Goal: Information Seeking & Learning: Learn about a topic

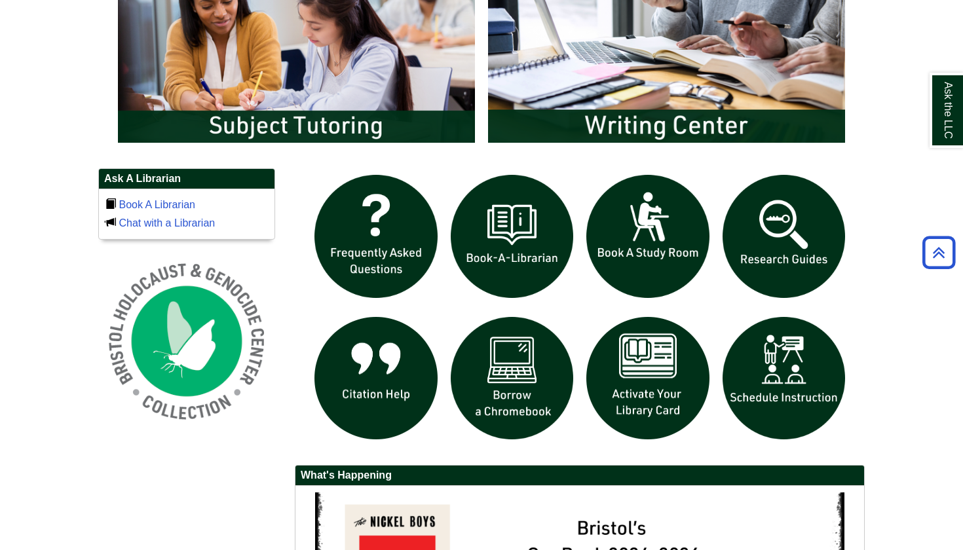
scroll to position [764, 0]
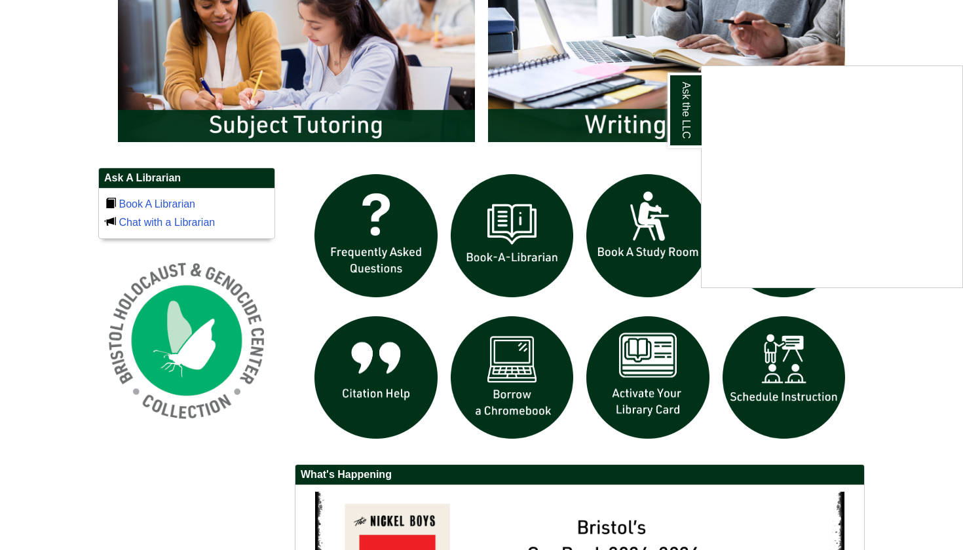
click at [391, 387] on div "Ask the LLC" at bounding box center [481, 275] width 963 height 550
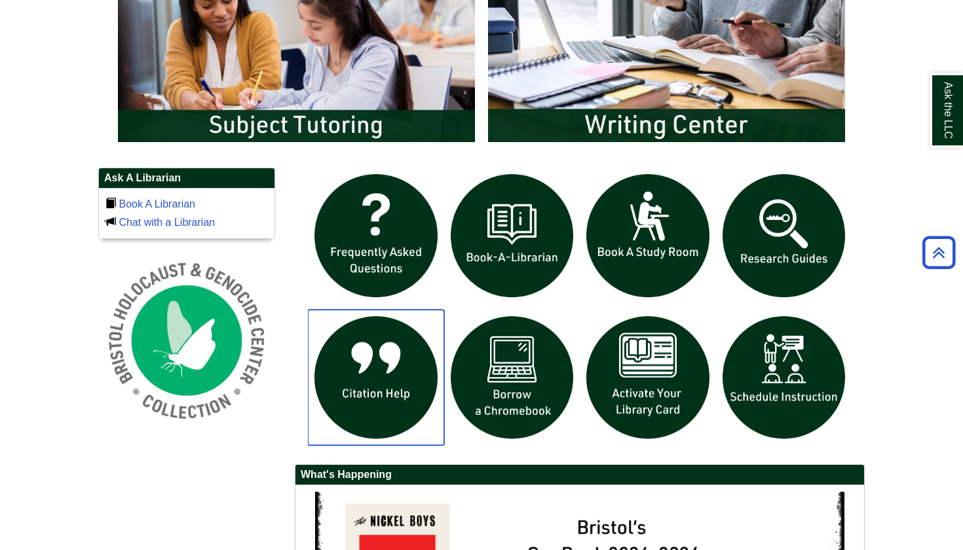
click at [391, 387] on img "slideshow" at bounding box center [376, 378] width 136 height 136
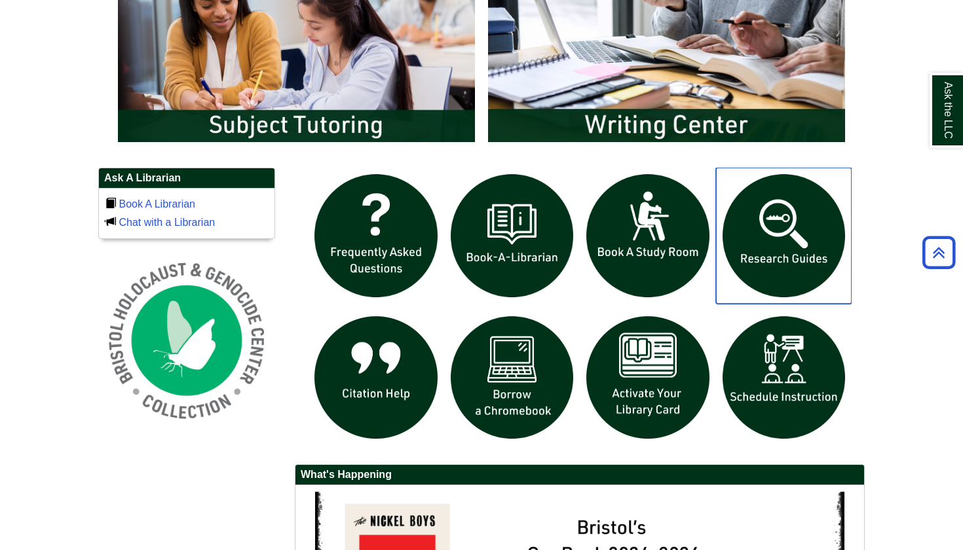
click at [786, 217] on img "slideshow" at bounding box center [784, 236] width 136 height 136
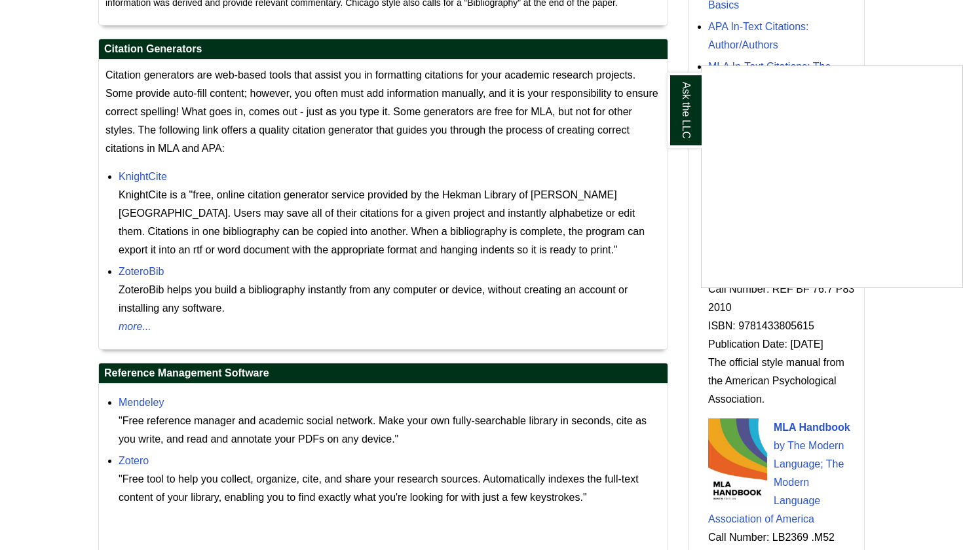
scroll to position [1154, 0]
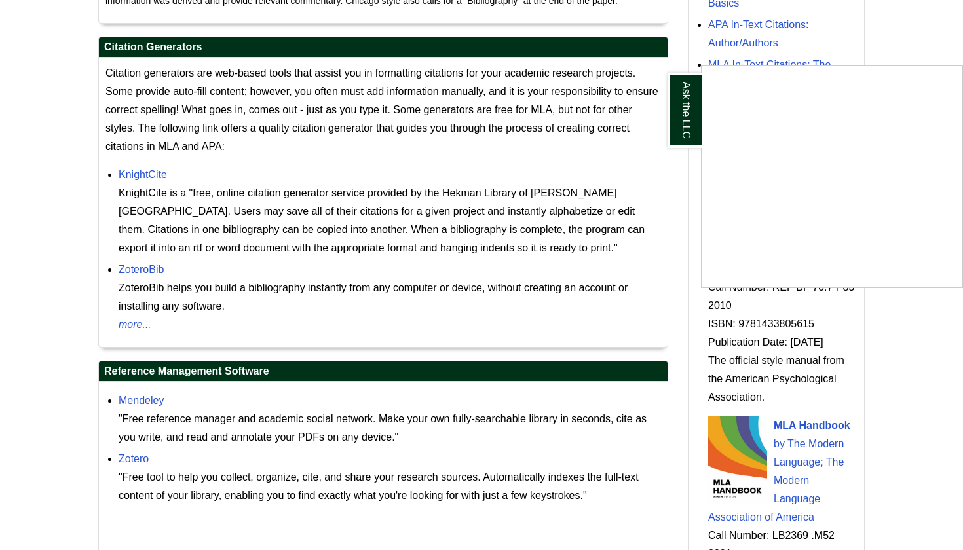
click at [140, 322] on div "Ask the LLC" at bounding box center [481, 275] width 963 height 550
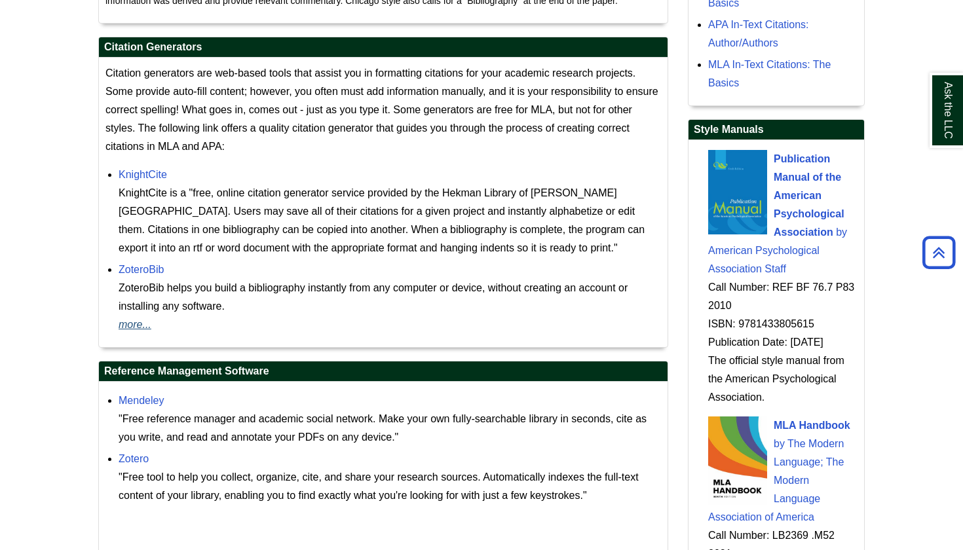
click at [140, 322] on link "more..." at bounding box center [390, 325] width 543 height 18
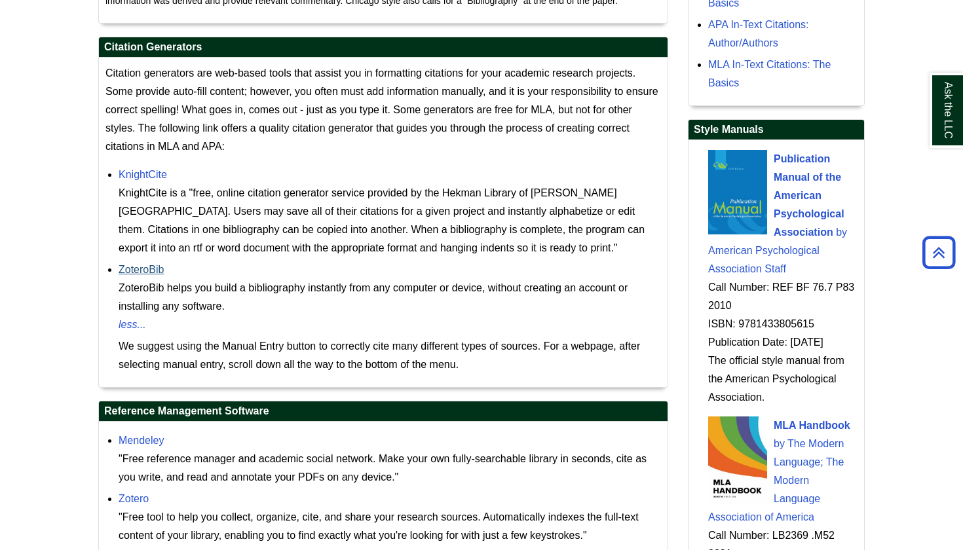
click at [146, 269] on link "ZoteroBib" at bounding box center [141, 269] width 45 height 11
click at [143, 269] on link "ZoteroBib" at bounding box center [141, 269] width 45 height 11
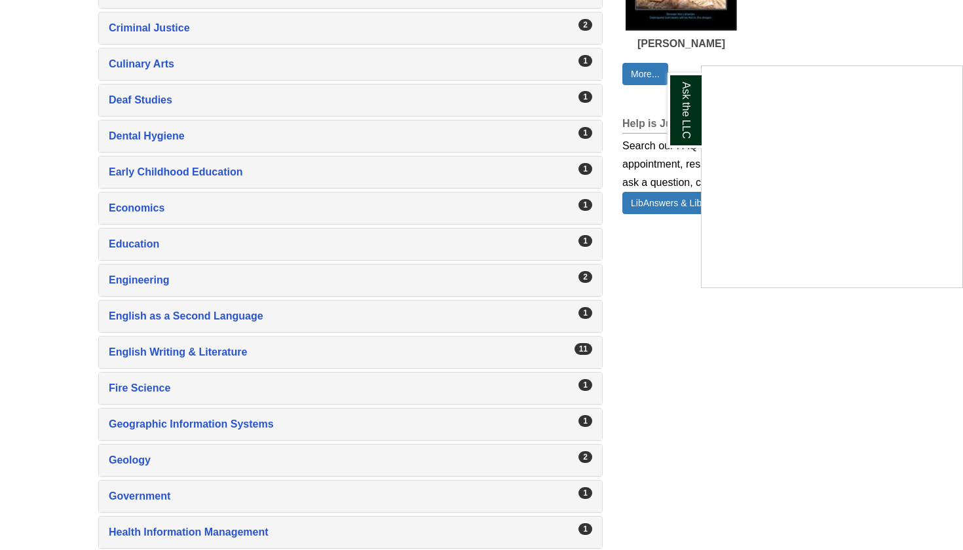
scroll to position [903, 0]
click at [199, 350] on div "Ask the LLC" at bounding box center [481, 275] width 963 height 550
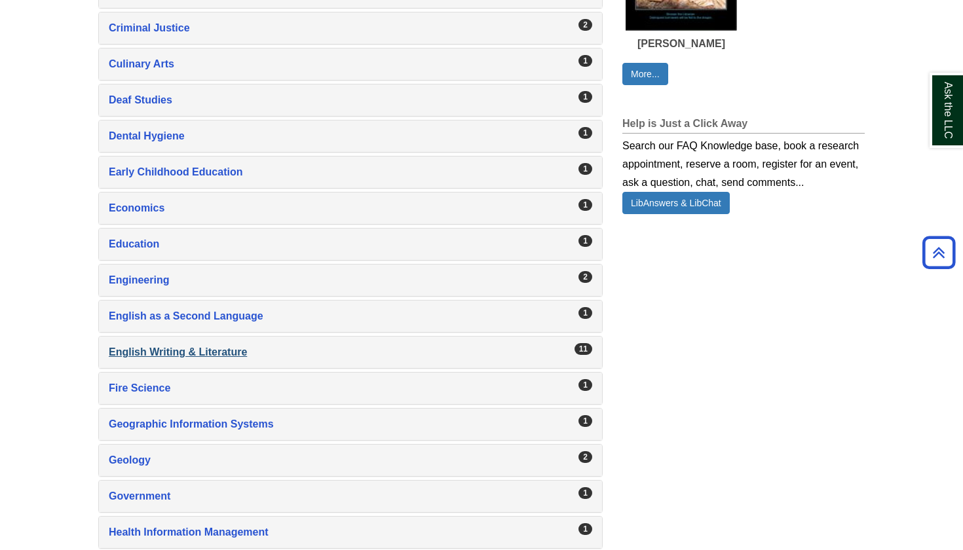
click at [201, 352] on div "English Writing & Literature , 11 guides" at bounding box center [351, 352] width 484 height 18
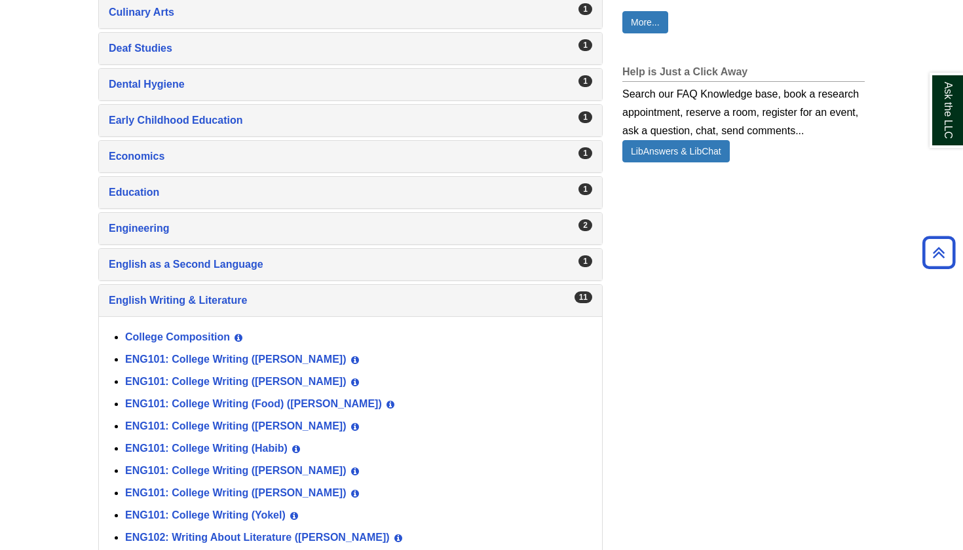
scroll to position [962, 0]
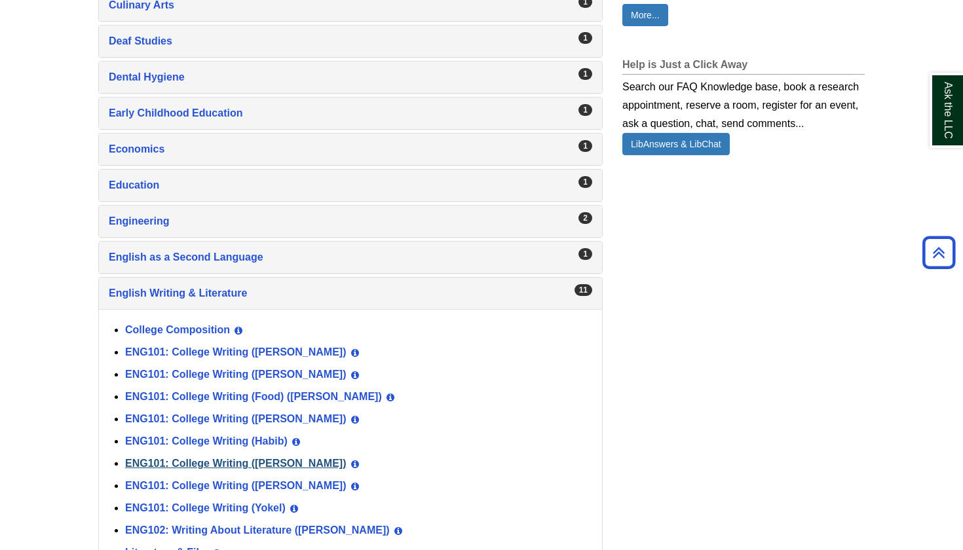
click at [267, 467] on link "ENG101: College Writing ([PERSON_NAME])" at bounding box center [235, 463] width 221 height 11
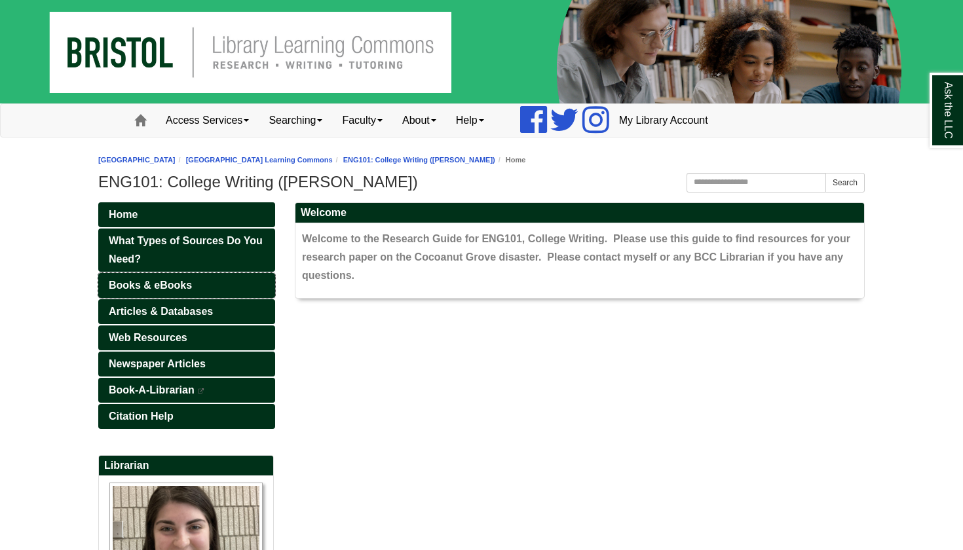
click at [179, 286] on span "Books & eBooks" at bounding box center [150, 285] width 83 height 11
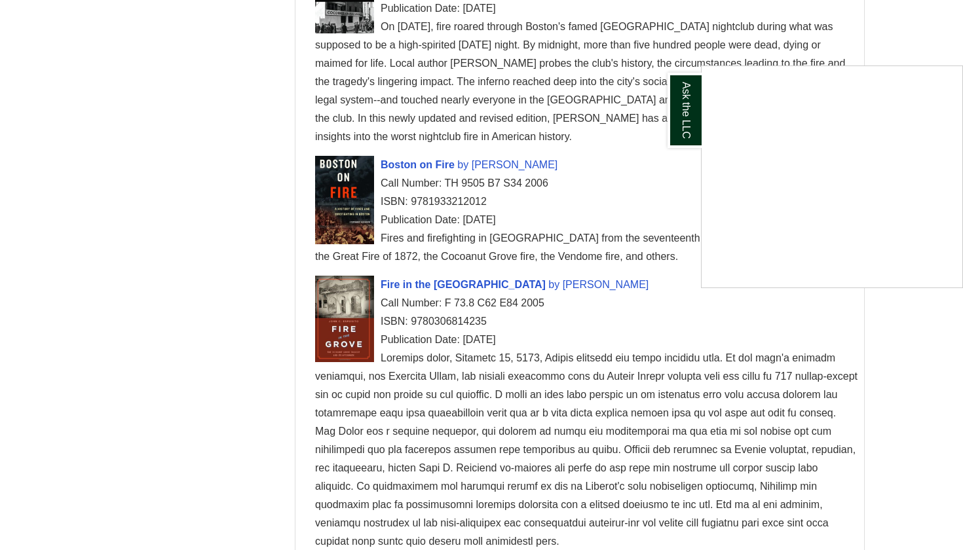
scroll to position [1187, 0]
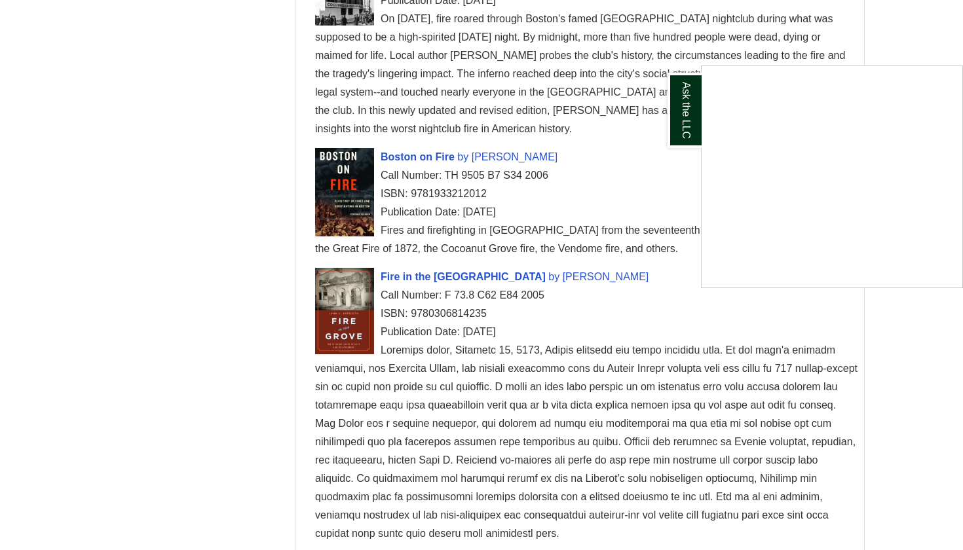
click at [516, 323] on div "Ask the LLC" at bounding box center [481, 275] width 963 height 550
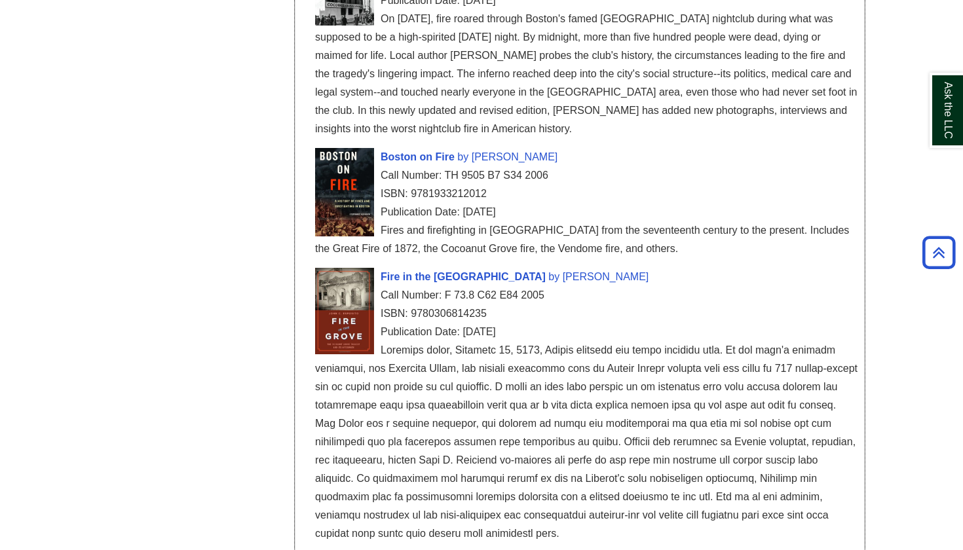
click at [516, 323] on div "Publication Date: [DATE]" at bounding box center [586, 332] width 543 height 18
drag, startPoint x: 516, startPoint y: 334, endPoint x: 486, endPoint y: 337, distance: 29.7
click at [486, 337] on div "Publication Date: [DATE]" at bounding box center [586, 332] width 543 height 18
copy div "-11-07"
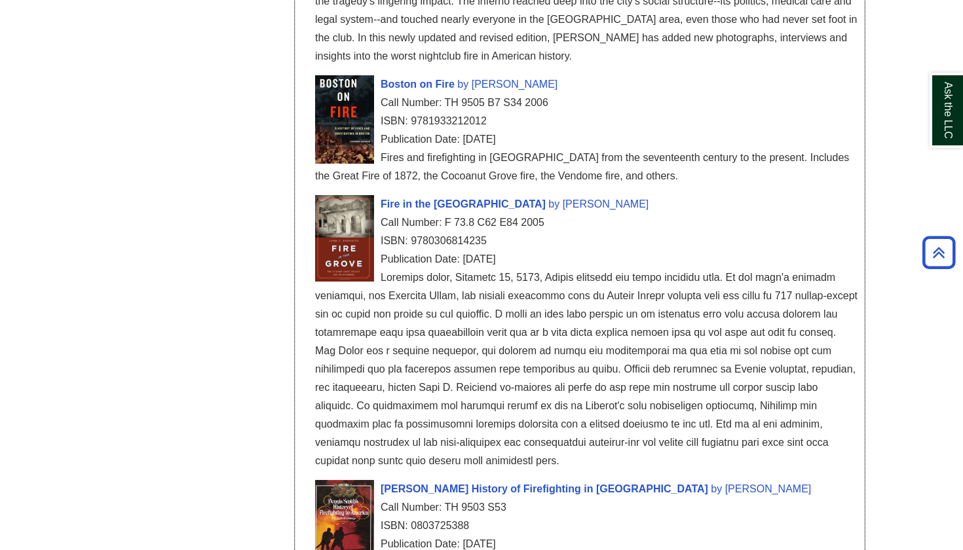
scroll to position [1265, 0]
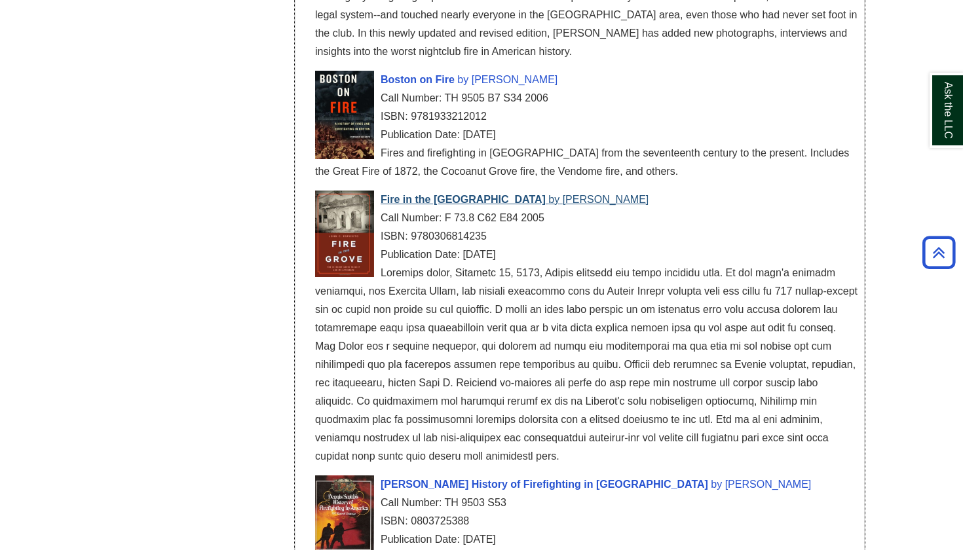
click at [441, 200] on span "Fire in the Grove" at bounding box center [463, 199] width 165 height 11
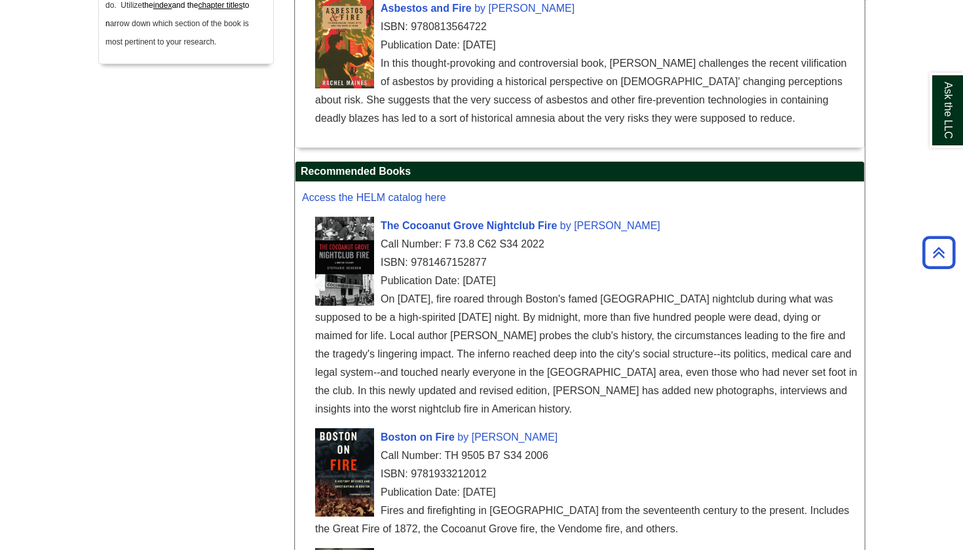
scroll to position [905, 0]
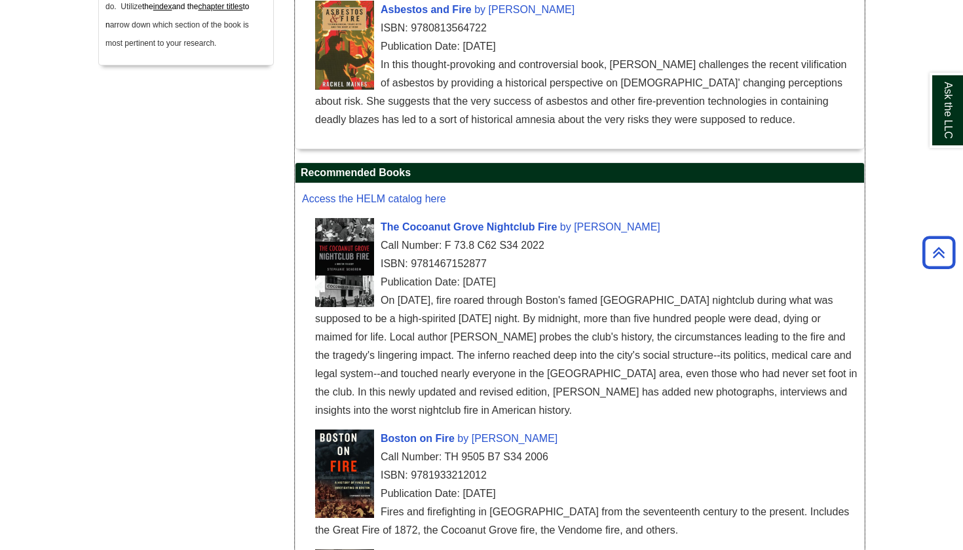
click at [569, 238] on div "Call Number: F 73.8 C62 S34 2022" at bounding box center [586, 246] width 543 height 18
click at [543, 216] on li "The Cocoanut Grove Nightclub Fire by Stephanie Schorow Call Number: F 73.8 C62 …" at bounding box center [586, 321] width 543 height 212
click at [546, 227] on span "The Cocoanut Grove Nightclub Fire" at bounding box center [469, 226] width 176 height 11
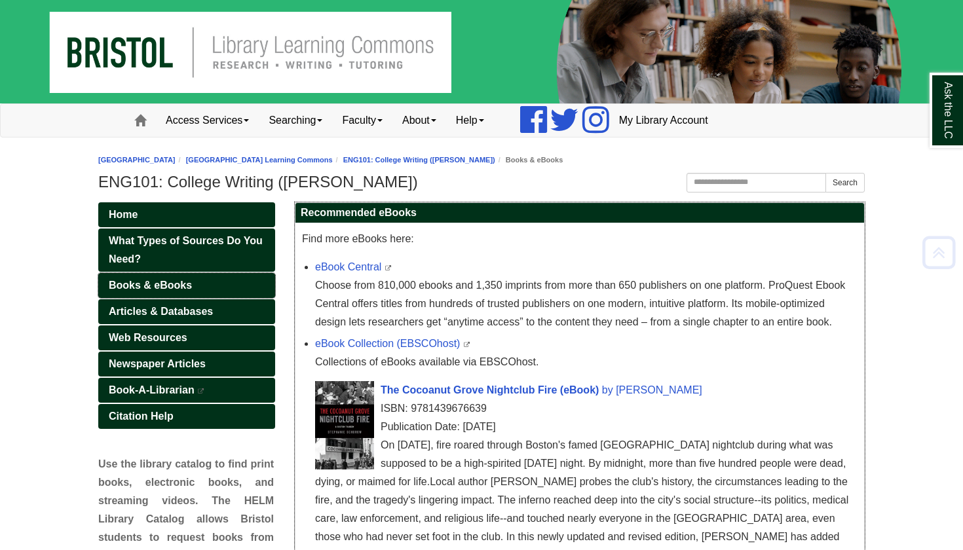
scroll to position [0, 0]
click at [164, 360] on span "Newspaper Articles" at bounding box center [157, 363] width 97 height 11
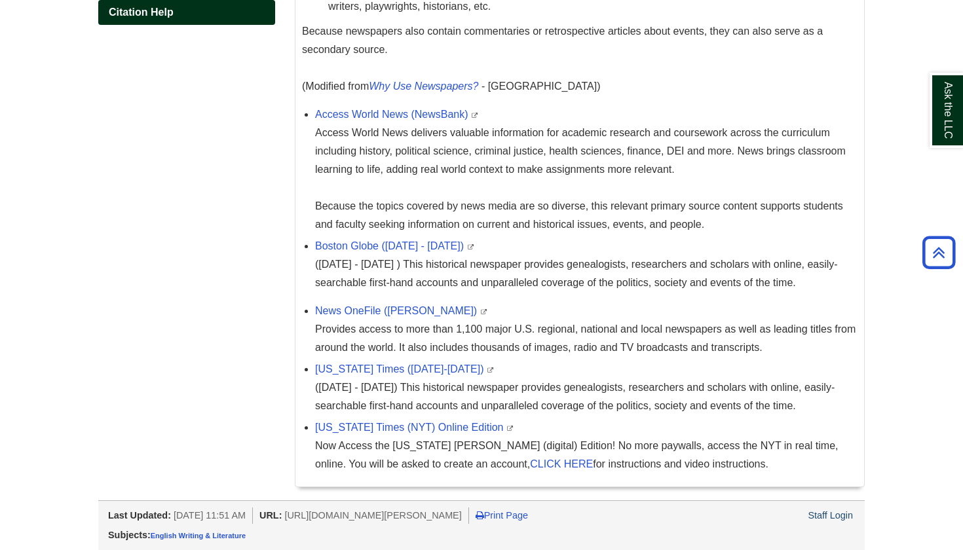
scroll to position [404, 0]
click at [375, 241] on link "Boston Globe (1872 - 1984)" at bounding box center [389, 245] width 149 height 11
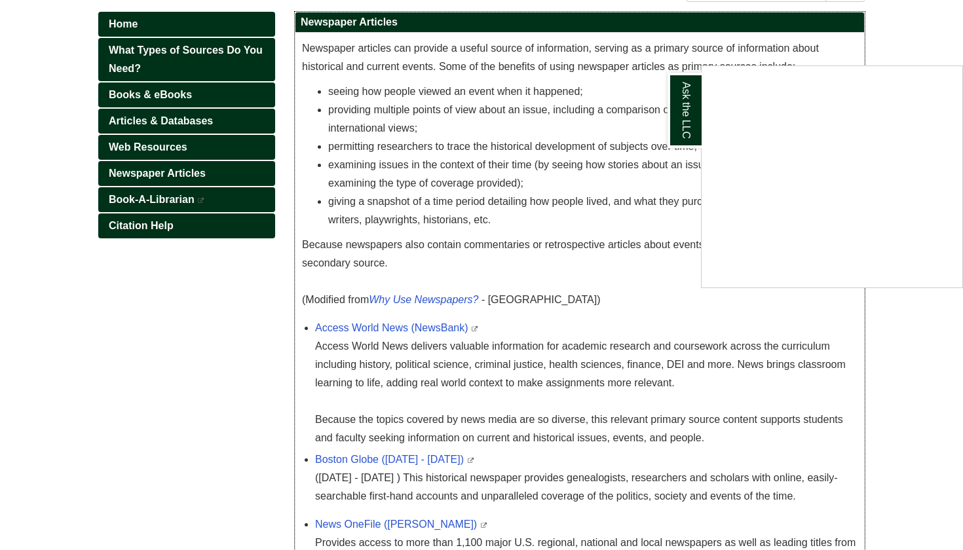
scroll to position [189, 0]
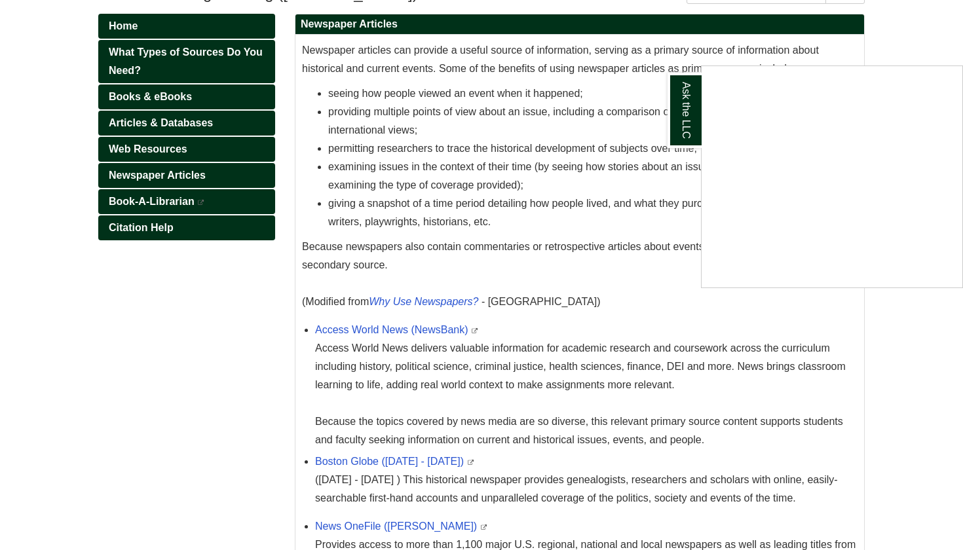
click at [176, 119] on div "Ask the LLC" at bounding box center [481, 275] width 963 height 550
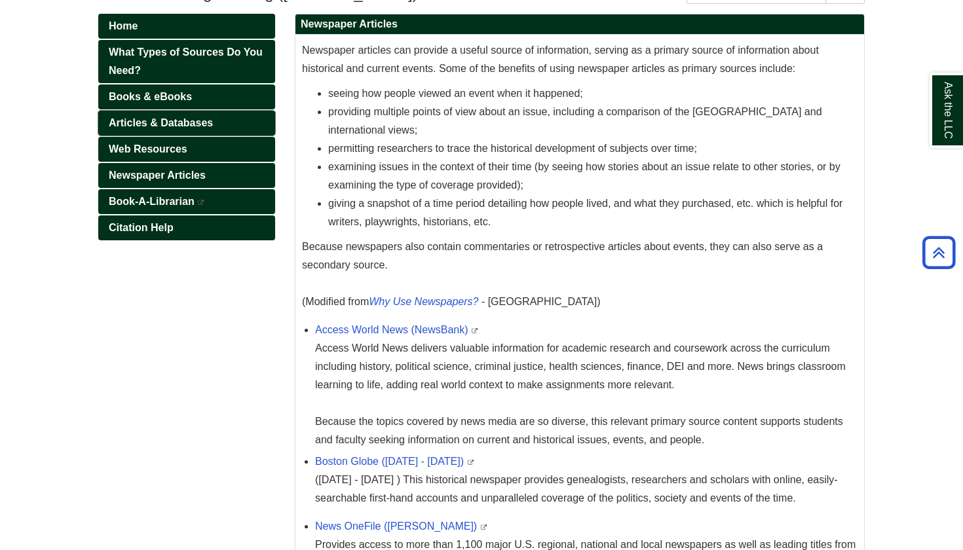
click at [197, 121] on span "Articles & Databases" at bounding box center [161, 122] width 104 height 11
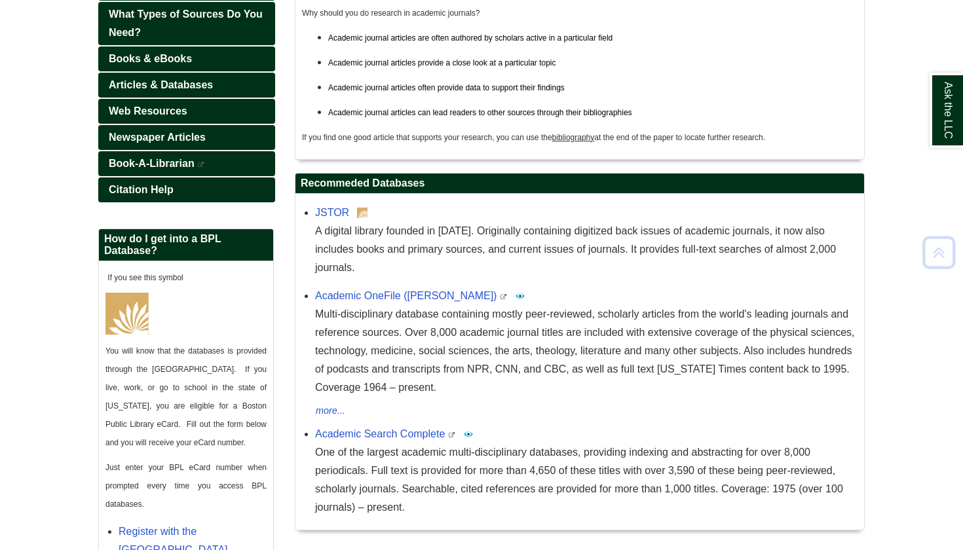
scroll to position [286, 0]
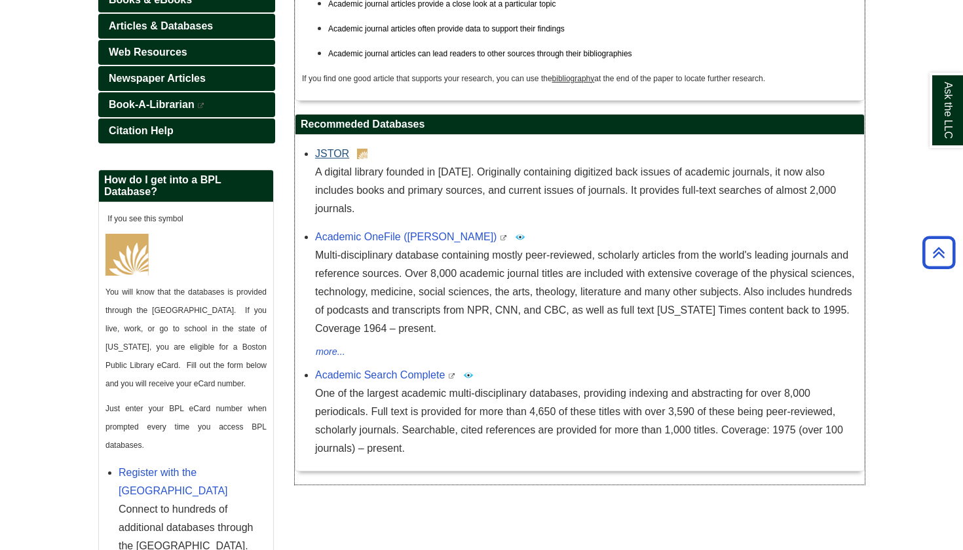
click at [336, 159] on link "JSTOR" at bounding box center [332, 153] width 34 height 11
